Goal: Task Accomplishment & Management: Manage account settings

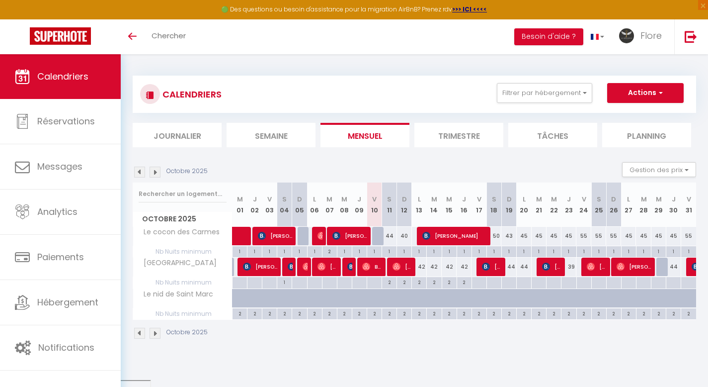
click at [393, 233] on div "44" at bounding box center [389, 236] width 15 height 18
type input "44"
type input "Sam 11 Octobre 2025"
type input "Dim 12 Octobre 2025"
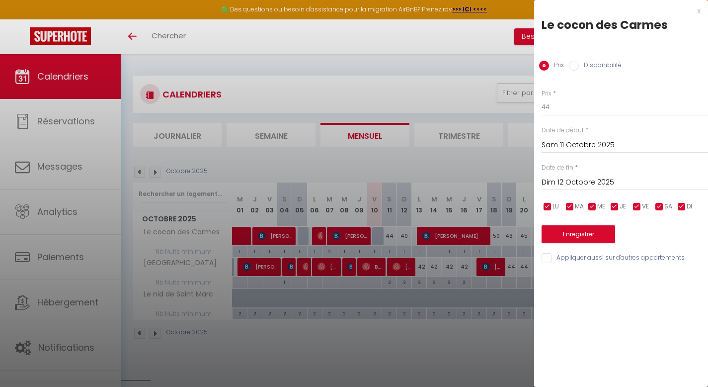
click at [392, 236] on div at bounding box center [354, 193] width 708 height 387
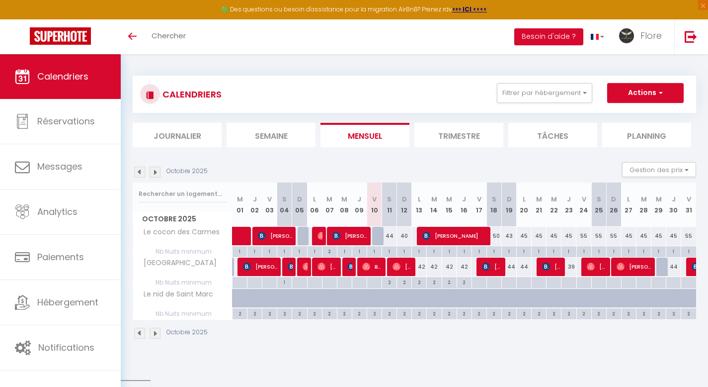
click at [390, 239] on div "44" at bounding box center [389, 236] width 15 height 18
type input "44"
type input "Sam 11 Octobre 2025"
type input "Dim 12 Octobre 2025"
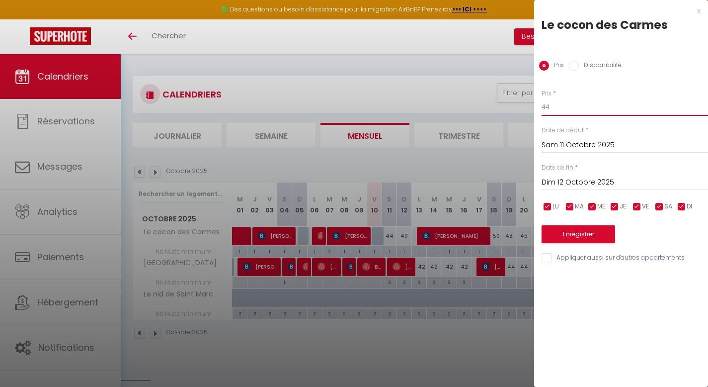
click at [551, 104] on input "44" at bounding box center [625, 107] width 166 height 18
type input "40"
click at [573, 228] on button "Enregistrer" at bounding box center [579, 234] width 74 height 18
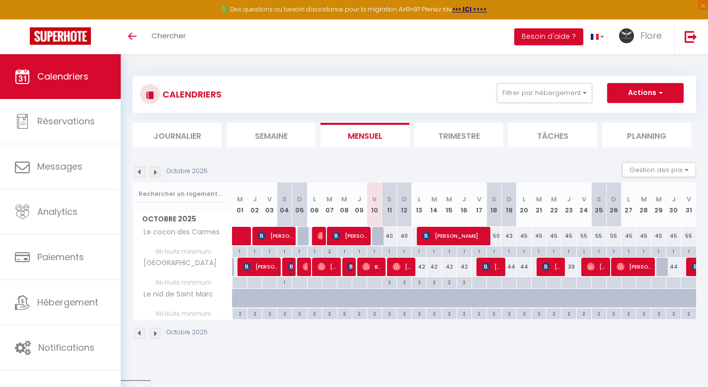
click at [500, 235] on div "50" at bounding box center [494, 236] width 15 height 18
type input "50"
type input "Sam 18 Octobre 2025"
type input "Dim 19 Octobre 2025"
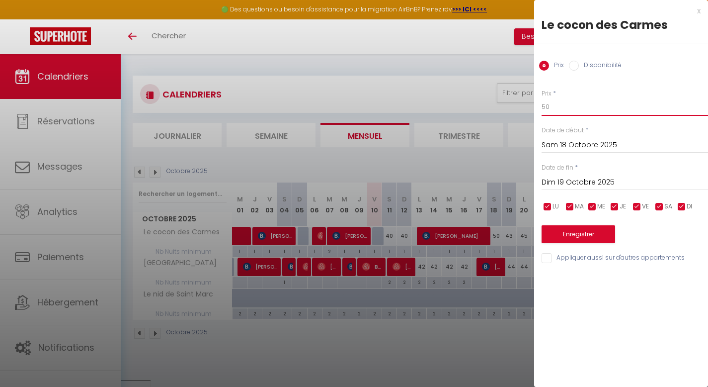
click at [545, 106] on input "50" at bounding box center [625, 107] width 166 height 18
type input "5"
type input "44"
click at [593, 229] on button "Enregistrer" at bounding box center [579, 234] width 74 height 18
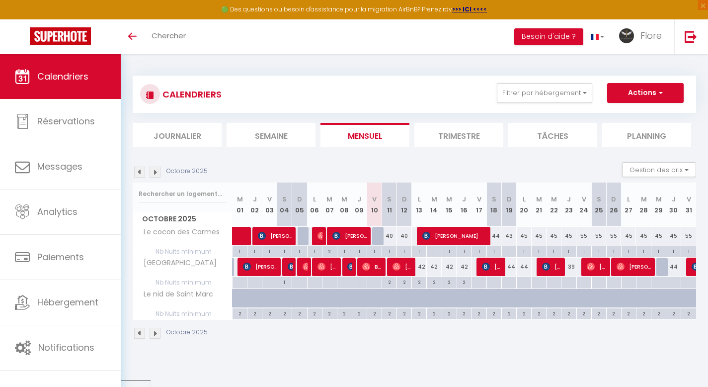
click at [519, 235] on div "45" at bounding box center [524, 236] width 15 height 18
type input "45"
type input "Lun 20 Octobre 2025"
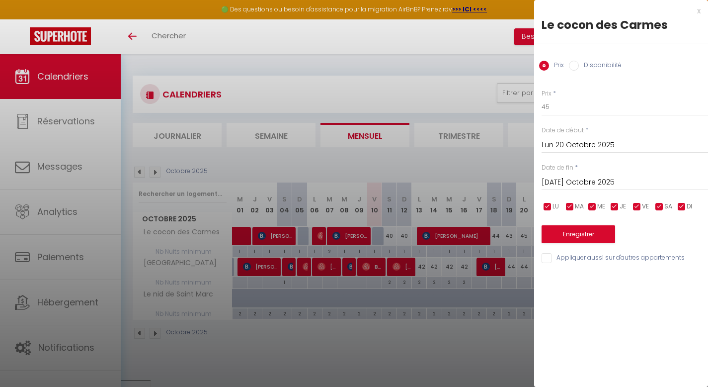
click at [570, 177] on input "[DATE] Octobre 2025" at bounding box center [625, 182] width 166 height 13
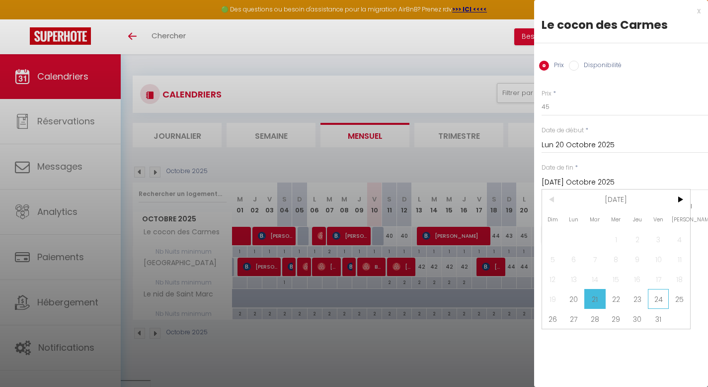
click at [662, 296] on span "24" at bounding box center [658, 299] width 21 height 20
type input "Ven 24 Octobre 2025"
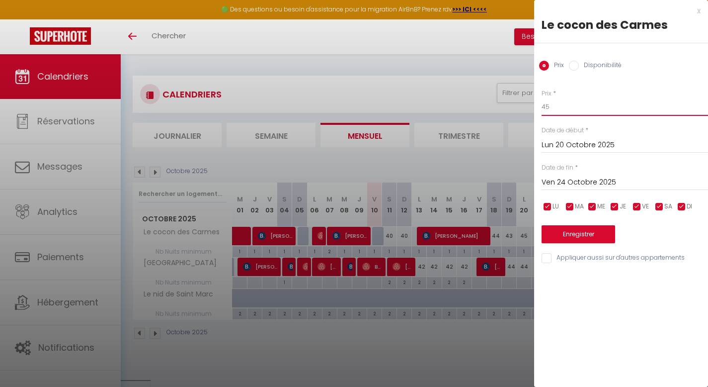
click at [552, 105] on input "45" at bounding box center [625, 107] width 166 height 18
type input "42"
click at [560, 236] on button "Enregistrer" at bounding box center [579, 234] width 74 height 18
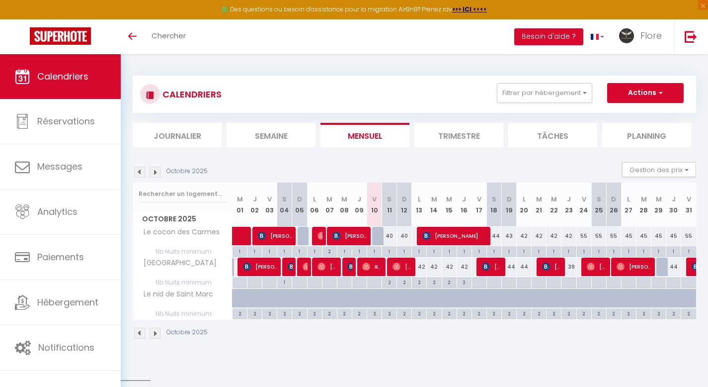
click at [615, 236] on div "55" at bounding box center [613, 236] width 15 height 18
type input "55"
type input "Dim 26 Octobre 2025"
type input "Lun 27 Octobre 2025"
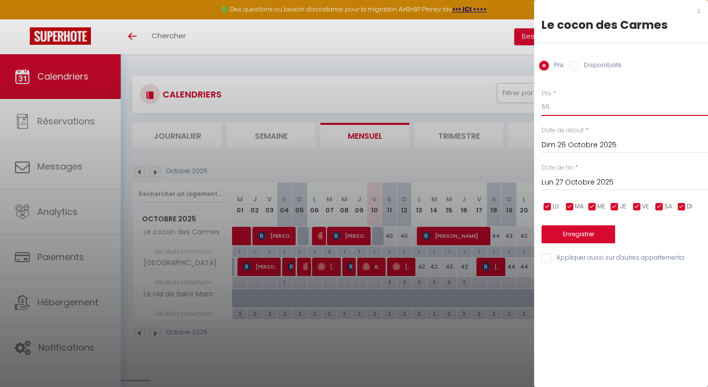
click at [546, 103] on input "55" at bounding box center [625, 107] width 166 height 18
click at [547, 104] on input "55" at bounding box center [625, 107] width 166 height 18
type input "42"
click at [578, 236] on button "Enregistrer" at bounding box center [579, 234] width 74 height 18
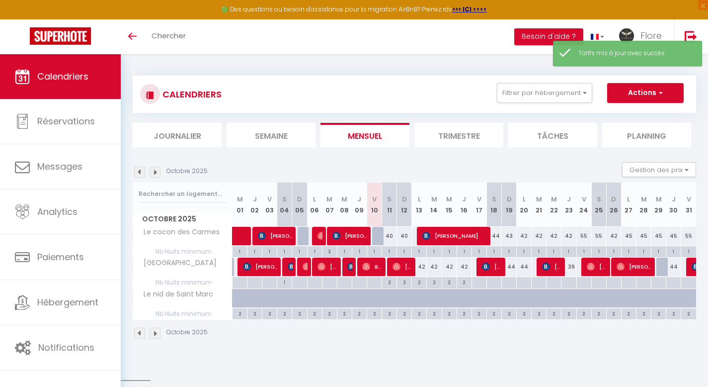
click at [625, 236] on div "45" at bounding box center [628, 236] width 15 height 18
type input "45"
type input "Lun 27 Octobre 2025"
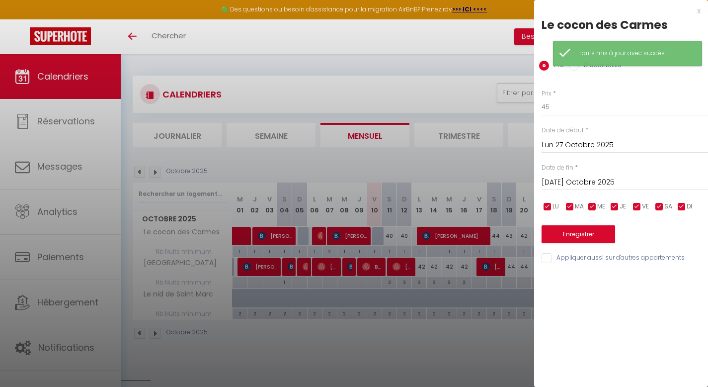
click at [597, 177] on input "[DATE] Octobre 2025" at bounding box center [625, 182] width 166 height 13
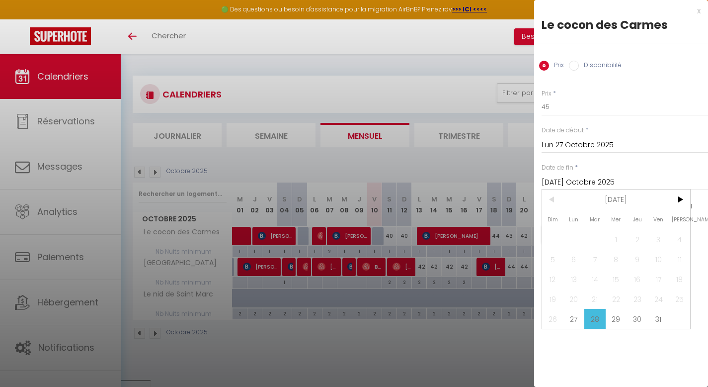
click at [651, 320] on span "31" at bounding box center [658, 319] width 21 height 20
type input "Ven 31 Octobre 2025"
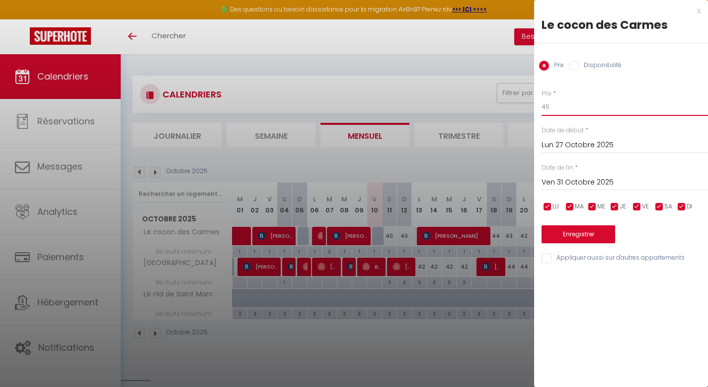
click at [549, 99] on input "45" at bounding box center [625, 107] width 166 height 18
click at [563, 105] on input "45" at bounding box center [625, 107] width 166 height 18
type input "42"
click at [560, 236] on button "Enregistrer" at bounding box center [579, 234] width 74 height 18
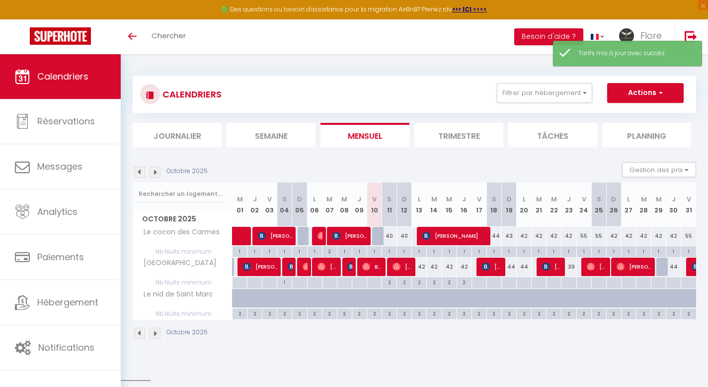
click at [511, 236] on div "43" at bounding box center [508, 236] width 15 height 18
type input "43"
type input "Dim 19 Octobre 2025"
type input "Lun 20 Octobre 2025"
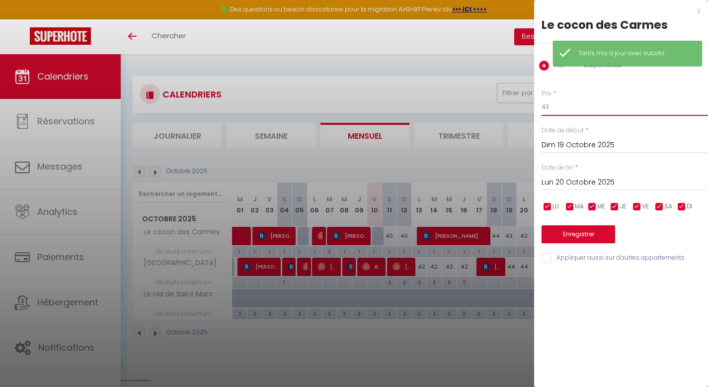
click at [557, 106] on input "43" at bounding box center [625, 107] width 166 height 18
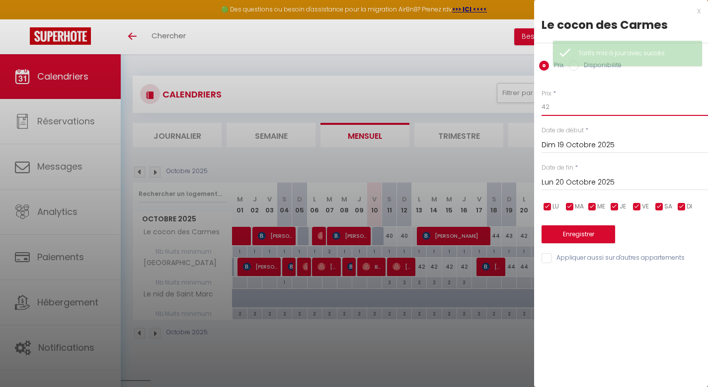
type input "42"
click at [562, 234] on button "Enregistrer" at bounding box center [579, 234] width 74 height 18
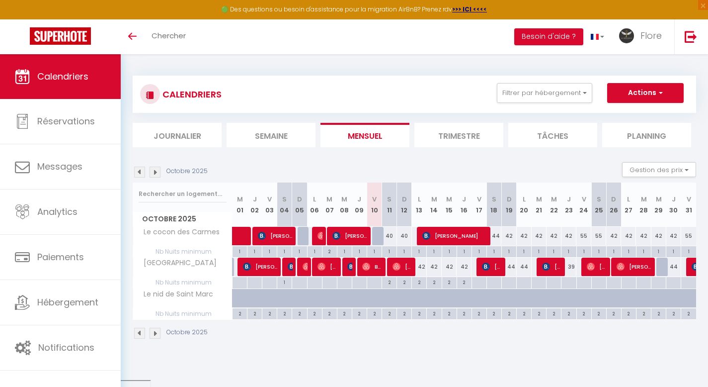
click at [465, 281] on div "2" at bounding box center [464, 281] width 14 height 9
type input "2"
type input "Jeu 16 Octobre 2025"
type input "Ven 17 Octobre 2025"
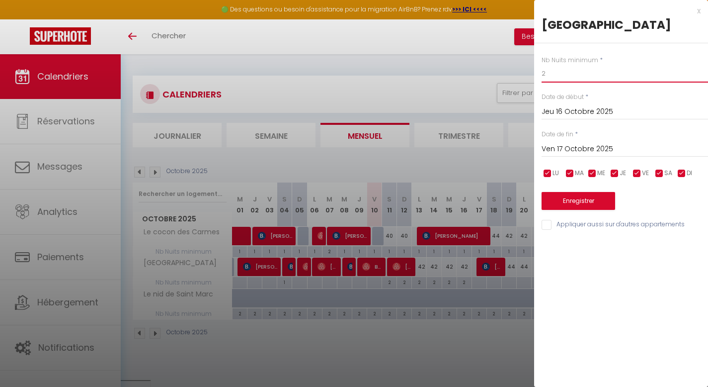
click at [557, 75] on input "2" at bounding box center [625, 74] width 166 height 18
type input "1"
click at [594, 204] on button "Enregistrer" at bounding box center [579, 201] width 74 height 18
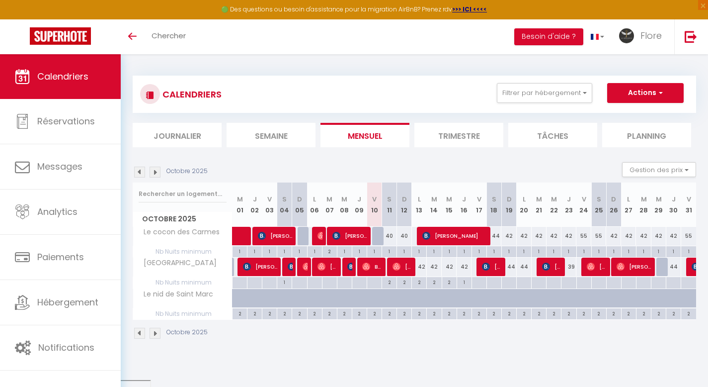
click at [421, 268] on div "42" at bounding box center [419, 266] width 15 height 18
type input "42"
type input "Lun 13 Octobre 2025"
type input "[DATE] Octobre 2025"
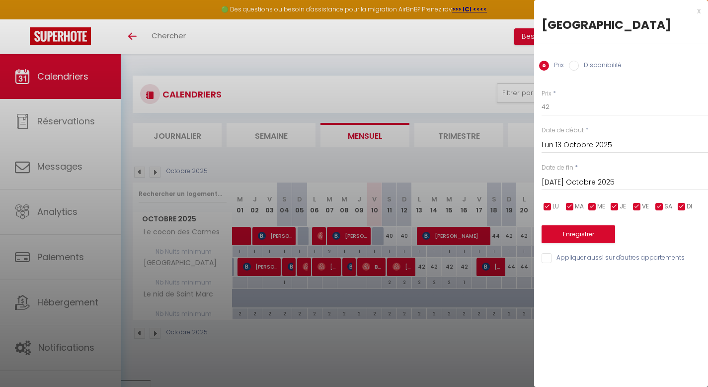
click at [488, 333] on div at bounding box center [354, 193] width 708 height 387
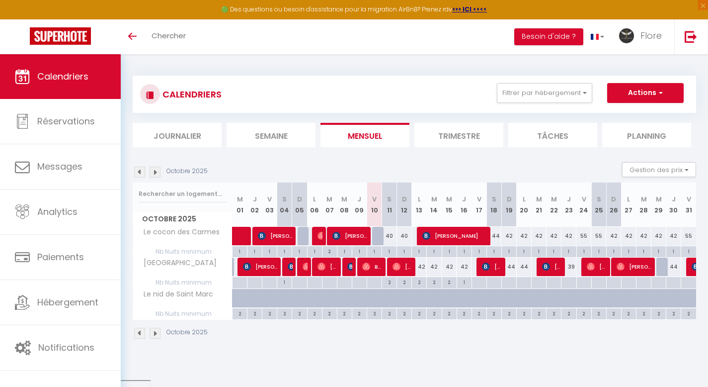
click at [423, 281] on div "2" at bounding box center [419, 281] width 14 height 9
type input "2"
type input "Lun 13 Octobre 2025"
type input "[DATE] Octobre 2025"
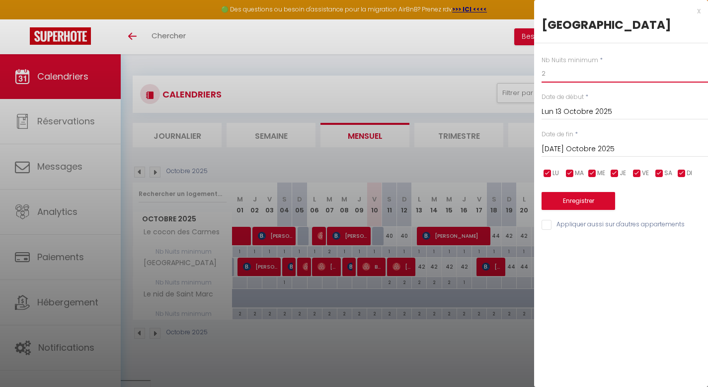
click at [547, 69] on input "2" at bounding box center [625, 74] width 166 height 18
type input "1"
click at [553, 200] on button "Enregistrer" at bounding box center [579, 201] width 74 height 18
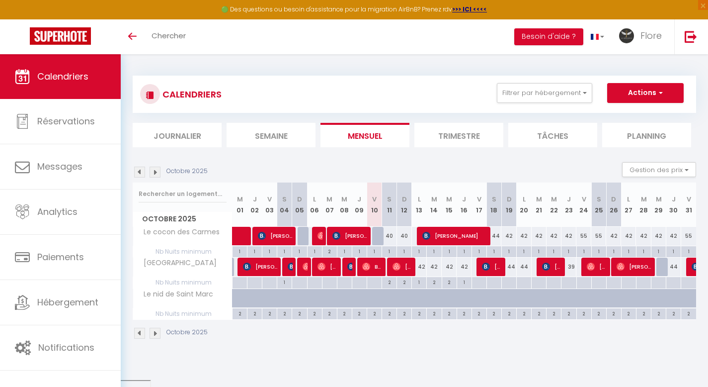
click at [139, 171] on img at bounding box center [139, 171] width 11 height 11
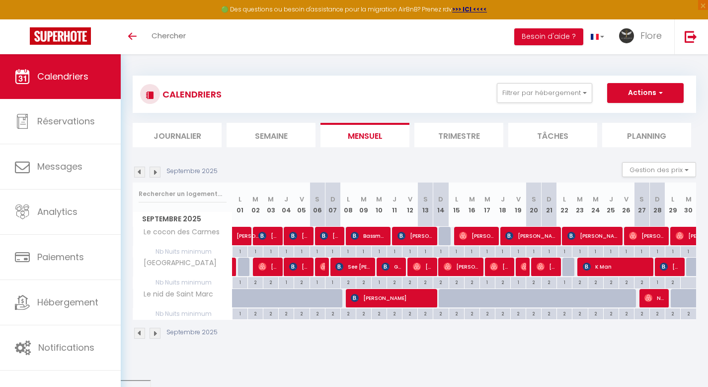
click at [154, 173] on img at bounding box center [155, 171] width 11 height 11
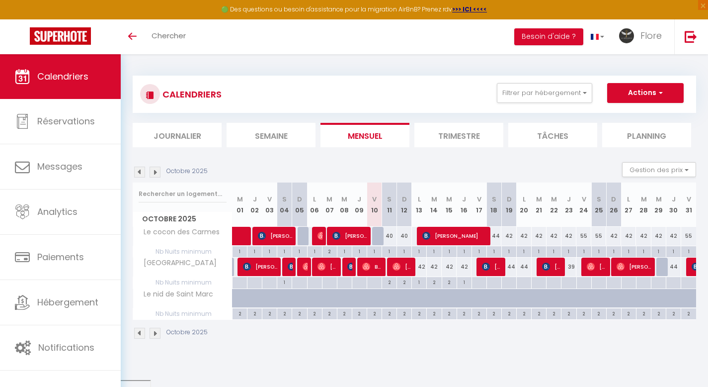
click at [584, 240] on div "55" at bounding box center [583, 236] width 15 height 18
type input "55"
type input "Ven 24 Octobre 2025"
type input "Sam 25 Octobre 2025"
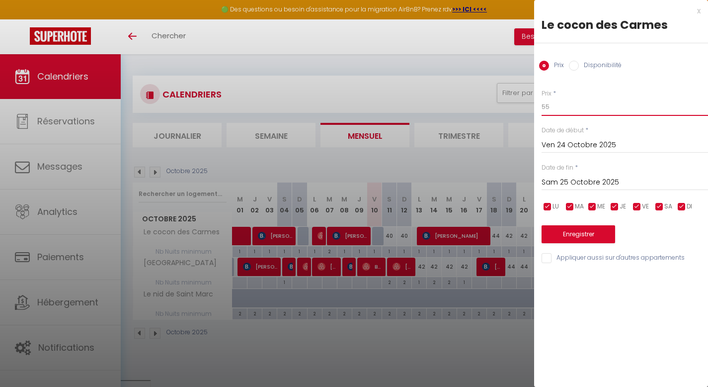
click at [547, 98] on input "55" at bounding box center [625, 107] width 166 height 18
click at [551, 101] on input "55" at bounding box center [625, 107] width 166 height 18
click at [553, 105] on input "55" at bounding box center [625, 107] width 166 height 18
type input "50"
click at [571, 228] on button "Enregistrer" at bounding box center [579, 234] width 74 height 18
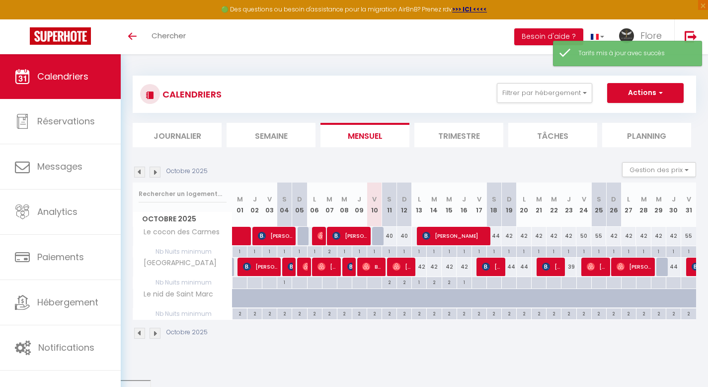
click at [598, 235] on div "55" at bounding box center [598, 236] width 15 height 18
type input "55"
type input "Sam 25 Octobre 2025"
type input "Dim 26 Octobre 2025"
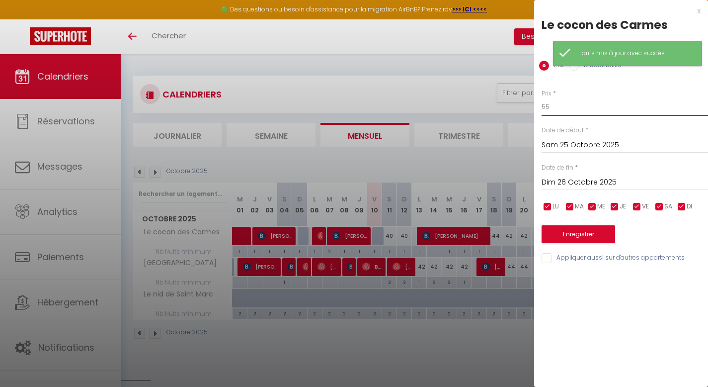
click at [558, 103] on input "55" at bounding box center [625, 107] width 166 height 18
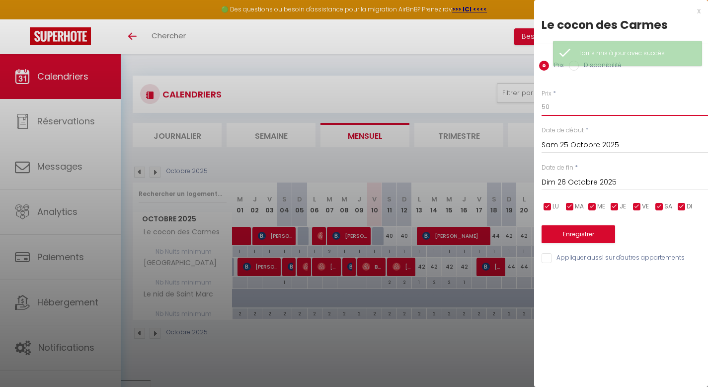
type input "50"
click at [585, 240] on button "Enregistrer" at bounding box center [579, 234] width 74 height 18
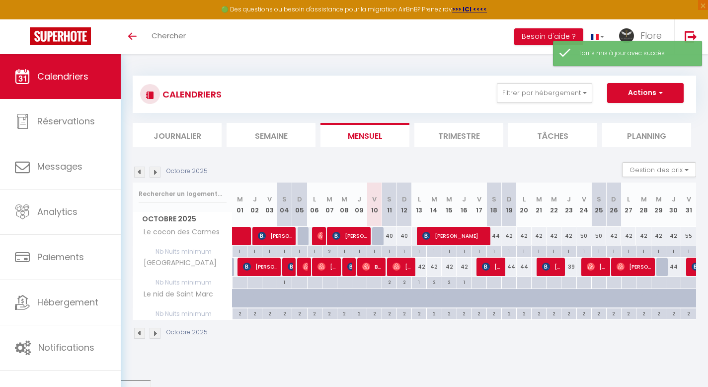
click at [691, 232] on div "55" at bounding box center [688, 236] width 15 height 18
type input "55"
type input "Ven 31 Octobre 2025"
type input "[PERSON_NAME] 01 Novembre 2025"
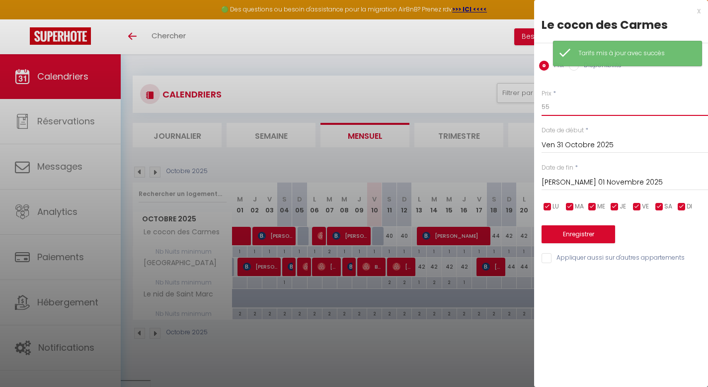
click at [568, 109] on input "55" at bounding box center [625, 107] width 166 height 18
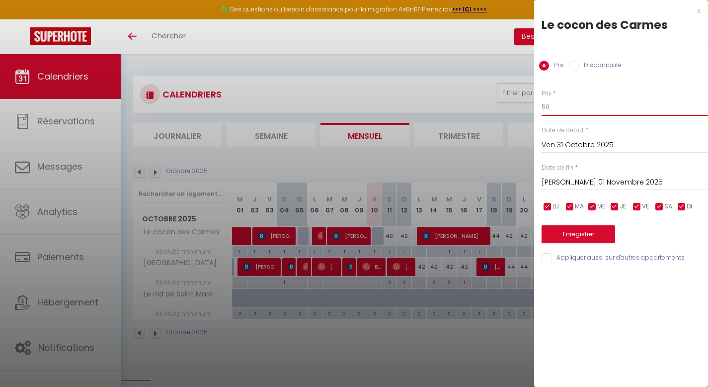
type input "50"
click at [556, 233] on button "Enregistrer" at bounding box center [579, 234] width 74 height 18
